Goal: Task Accomplishment & Management: Complete application form

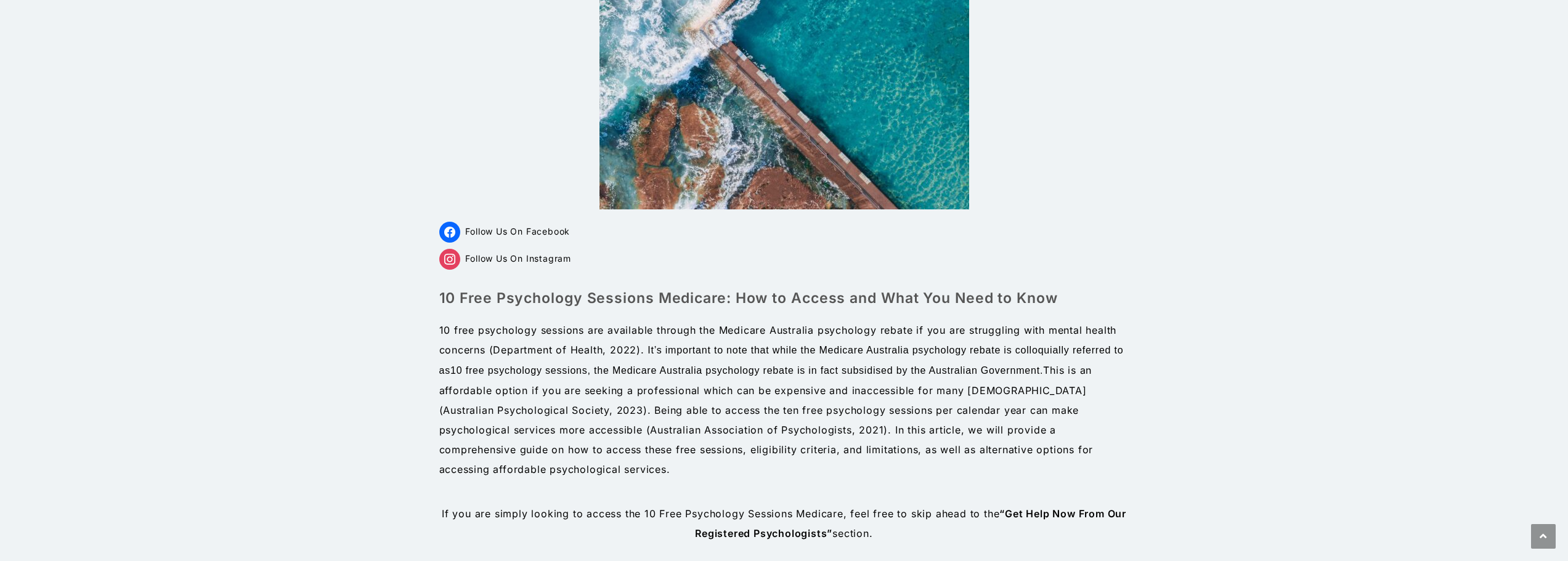
drag, startPoint x: 363, startPoint y: 225, endPoint x: 307, endPoint y: 229, distance: 56.1
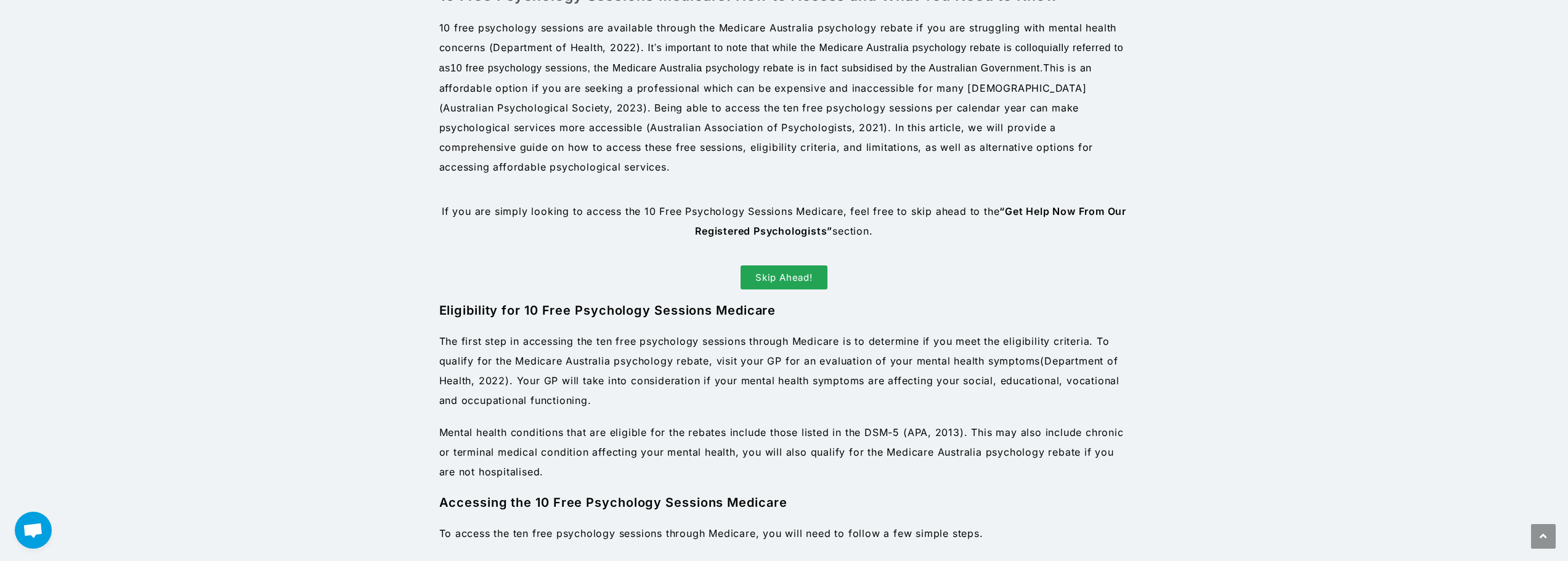
scroll to position [554, 0]
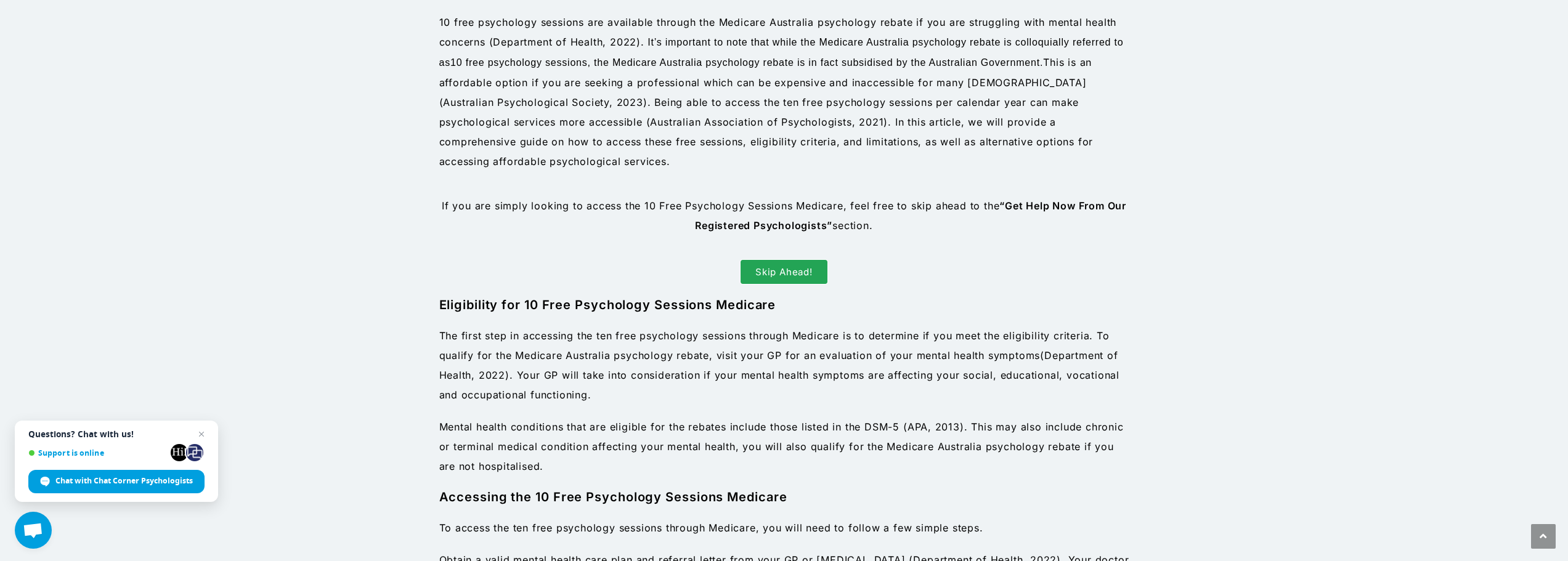
click at [795, 267] on span "Skip Ahead!" at bounding box center [784, 271] width 57 height 9
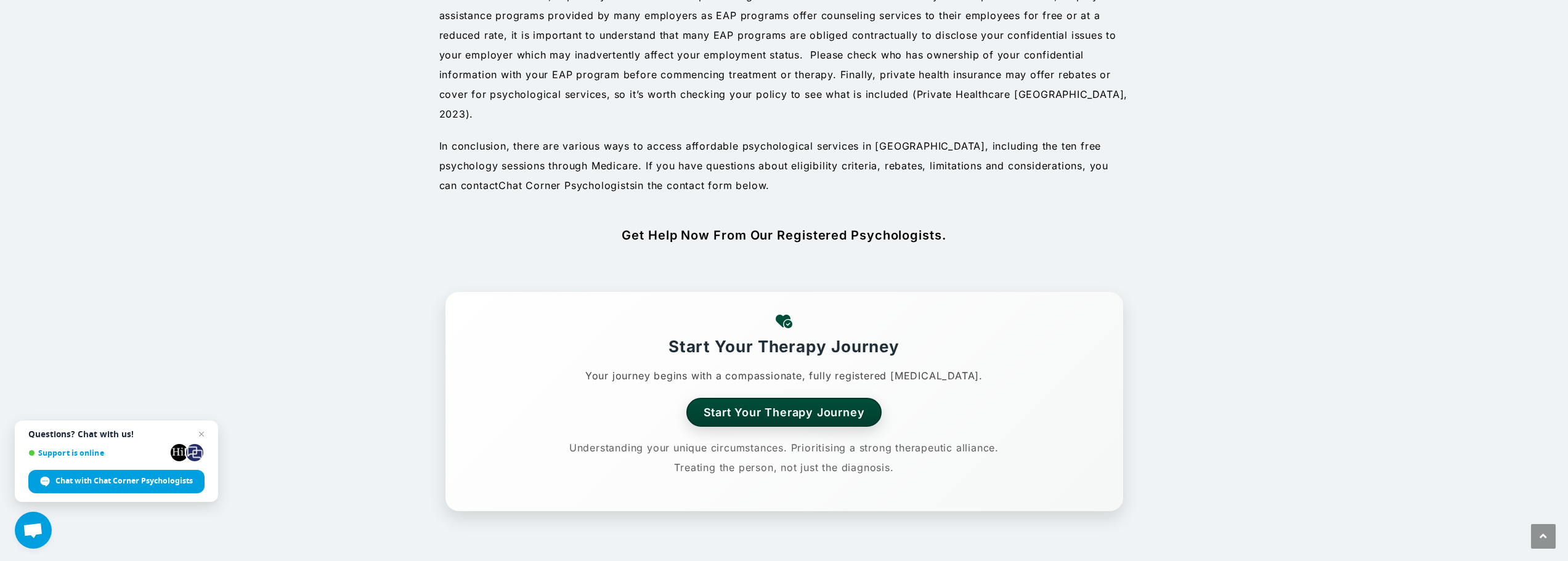
scroll to position [1859, 0]
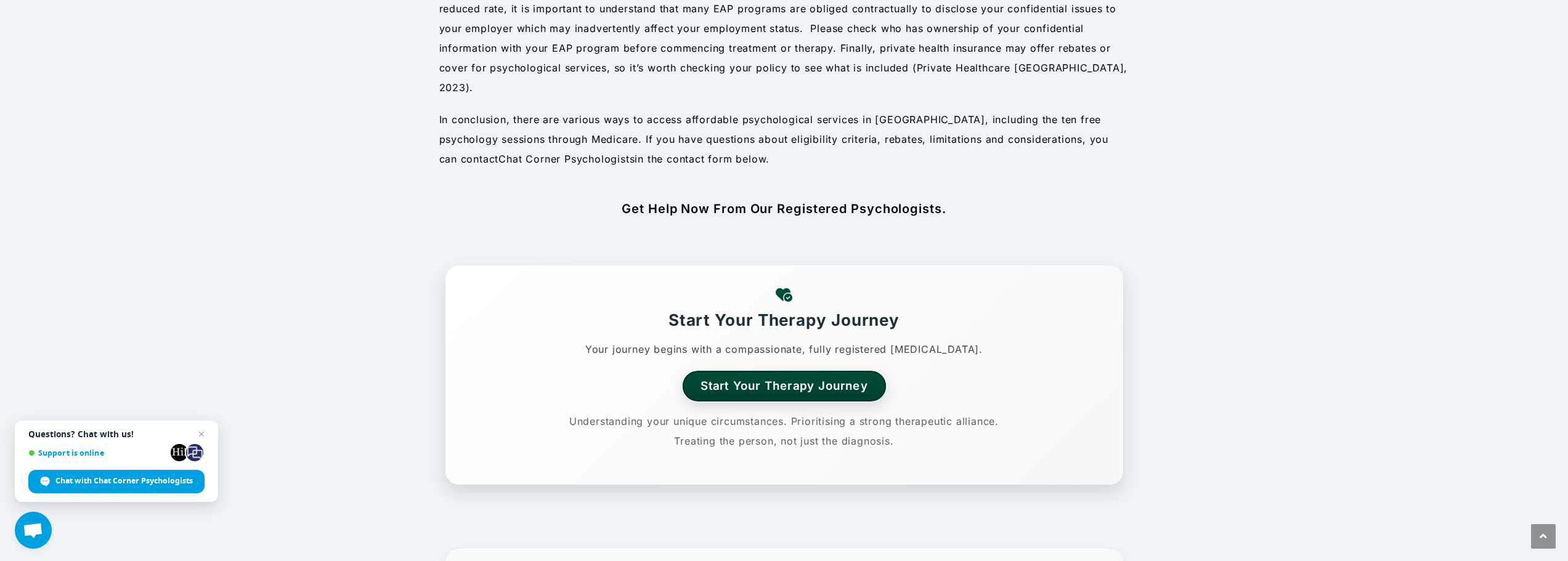
click at [822, 371] on link "Start Your Therapy Journey" at bounding box center [784, 386] width 204 height 30
